Goal: Information Seeking & Learning: Learn about a topic

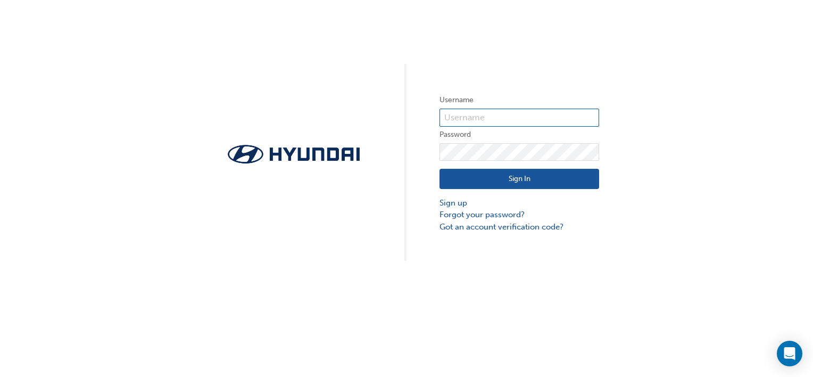
type input "[EMAIL_ADDRESS][DOMAIN_NAME]"
click at [510, 175] on button "Sign In" at bounding box center [520, 179] width 160 height 20
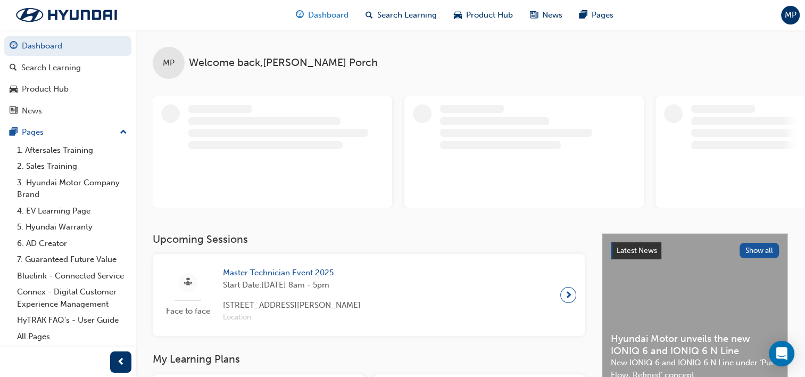
click at [315, 15] on span "Dashboard" at bounding box center [328, 15] width 40 height 12
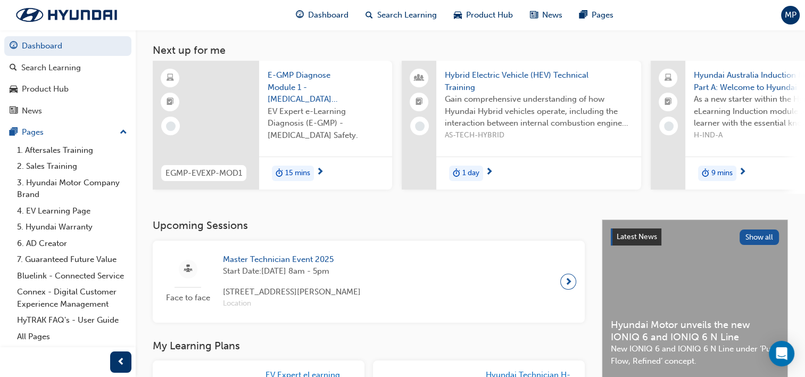
scroll to position [49, 0]
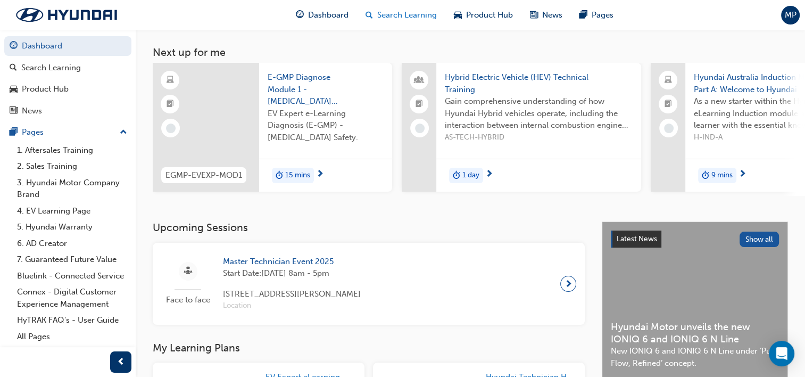
click at [390, 9] on span "Search Learning" at bounding box center [407, 15] width 60 height 12
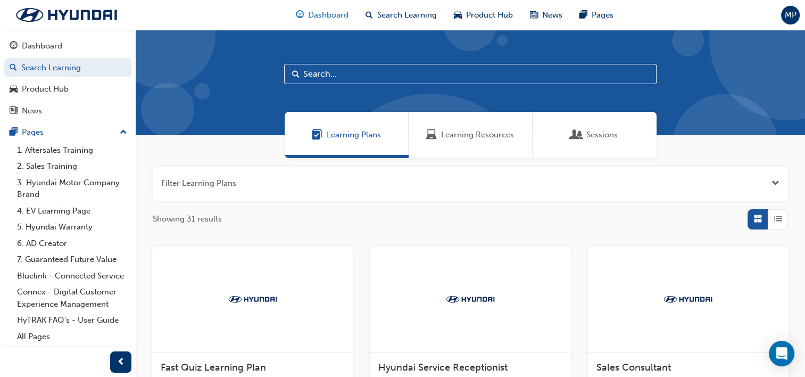
click at [334, 23] on div "Dashboard" at bounding box center [322, 15] width 70 height 22
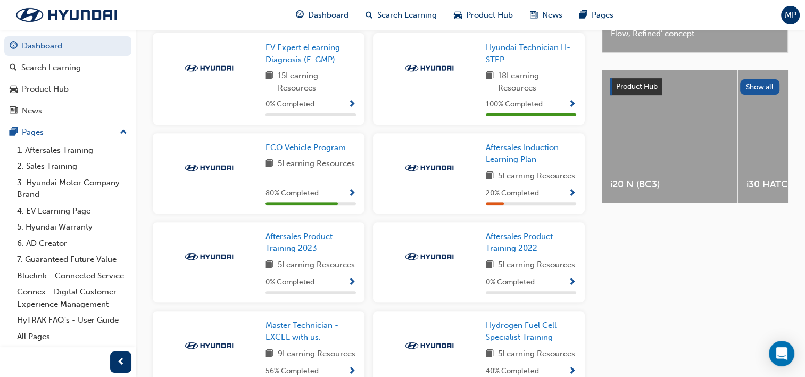
scroll to position [368, 0]
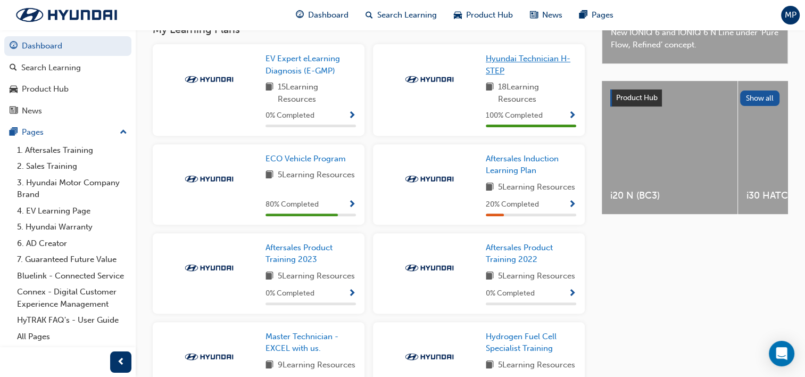
click at [505, 67] on link "Hyundai Technician H-STEP" at bounding box center [531, 65] width 90 height 24
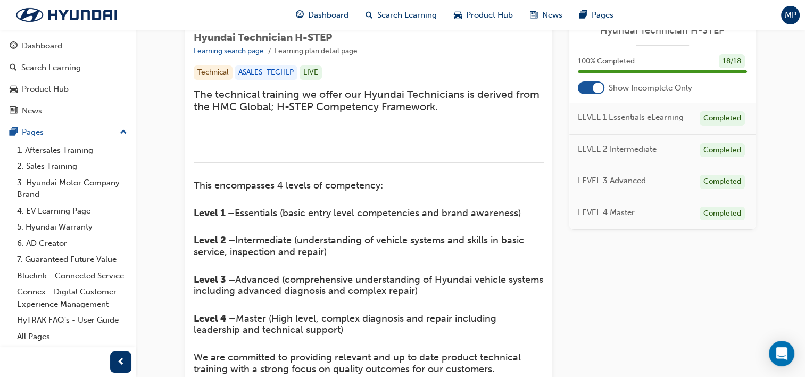
scroll to position [173, 0]
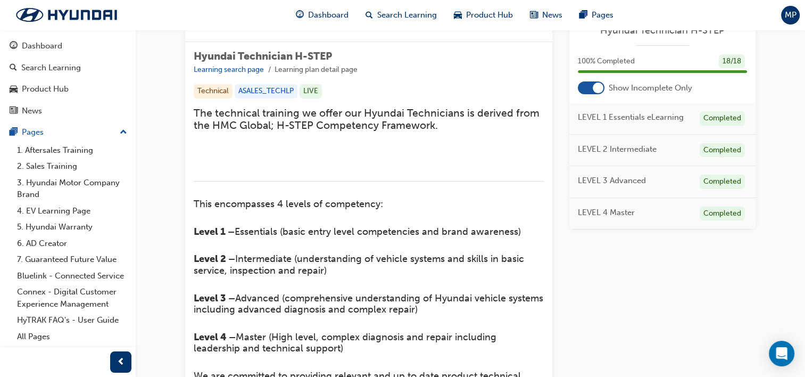
click at [626, 147] on span "LEVEL 2 Intermediate" at bounding box center [617, 149] width 79 height 12
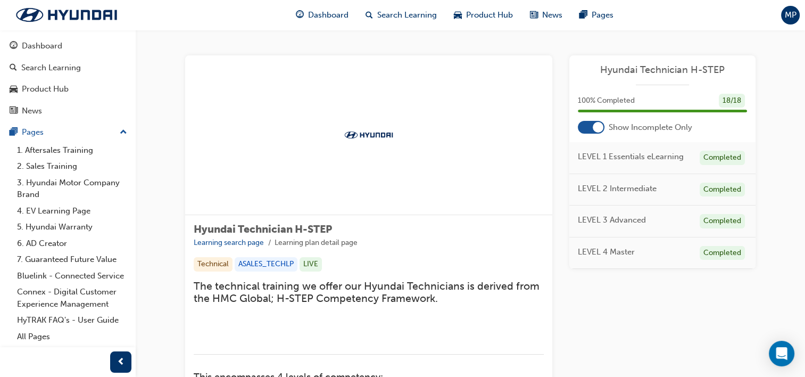
scroll to position [0, 0]
click at [52, 153] on link "1. Aftersales Training" at bounding box center [72, 150] width 119 height 16
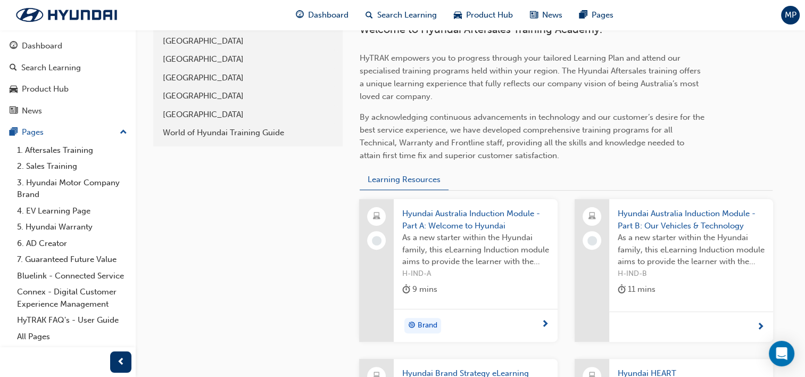
scroll to position [277, 0]
click at [181, 35] on div "[GEOGRAPHIC_DATA]" at bounding box center [248, 41] width 170 height 12
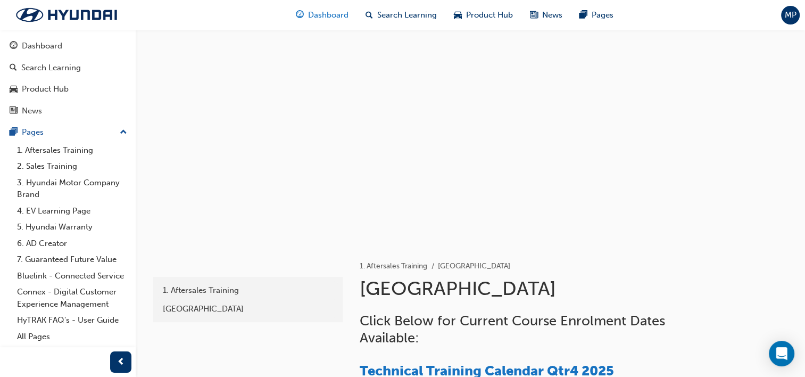
click at [330, 15] on span "Dashboard" at bounding box center [328, 15] width 40 height 12
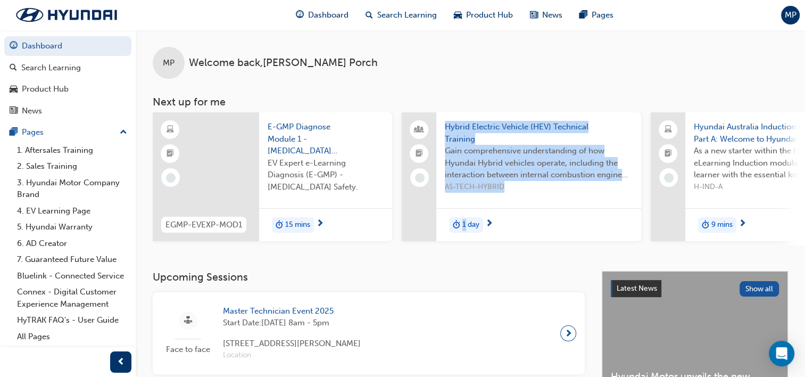
drag, startPoint x: 417, startPoint y: 243, endPoint x: 465, endPoint y: 258, distance: 49.7
click at [465, 258] on div "MP Welcome back , [PERSON_NAME] Next up for me EGMP-EVEXP-MOD1 E-GMP Diagnose M…" at bounding box center [471, 150] width 670 height 241
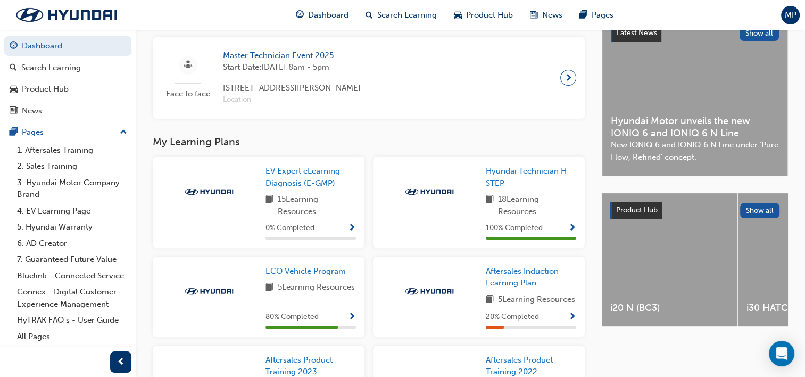
scroll to position [259, 0]
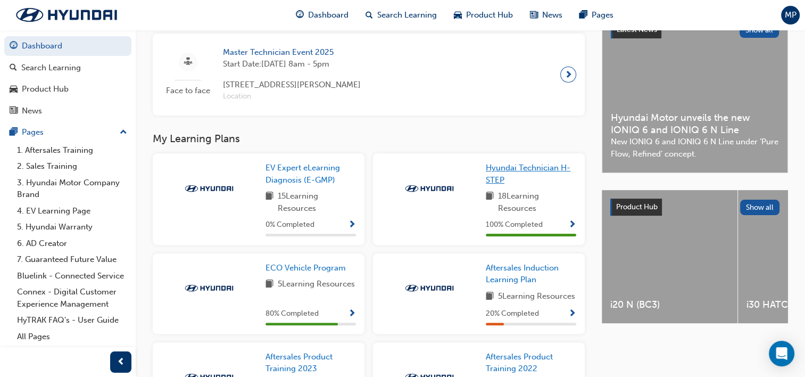
click at [516, 176] on link "Hyundai Technician H-STEP" at bounding box center [531, 174] width 90 height 24
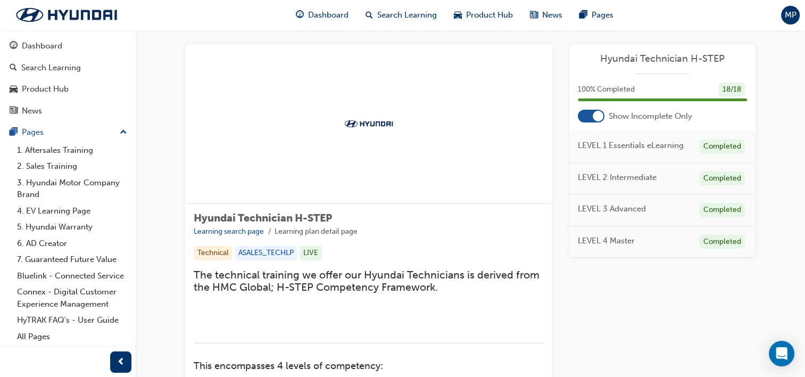
scroll to position [12, 0]
